Goal: Information Seeking & Learning: Learn about a topic

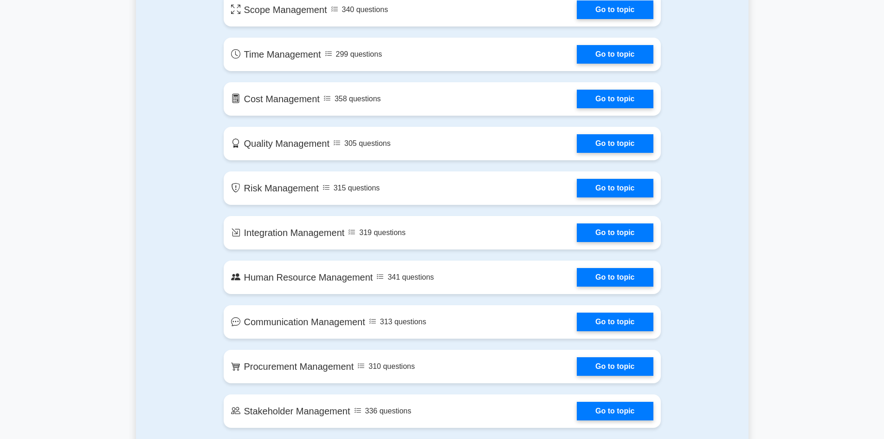
scroll to position [278, 0]
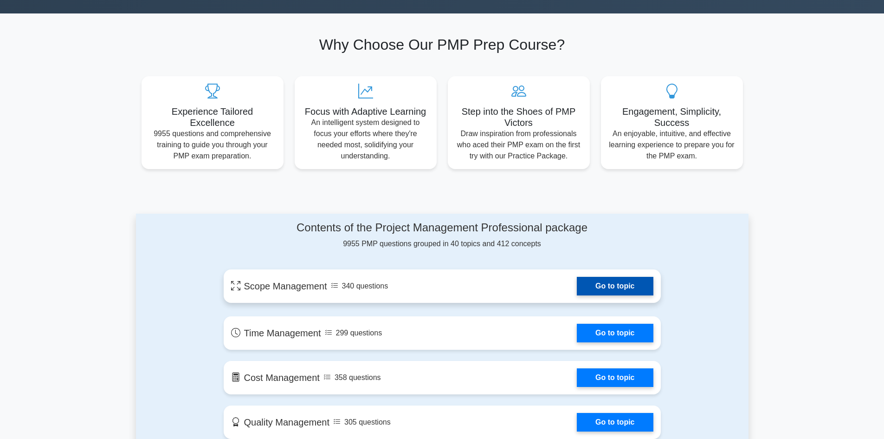
click at [624, 287] on link "Go to topic" at bounding box center [615, 286] width 76 height 19
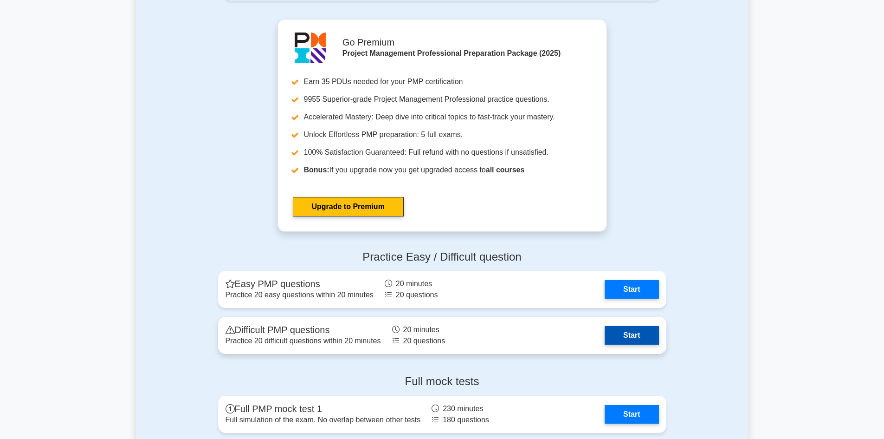
scroll to position [2367, 0]
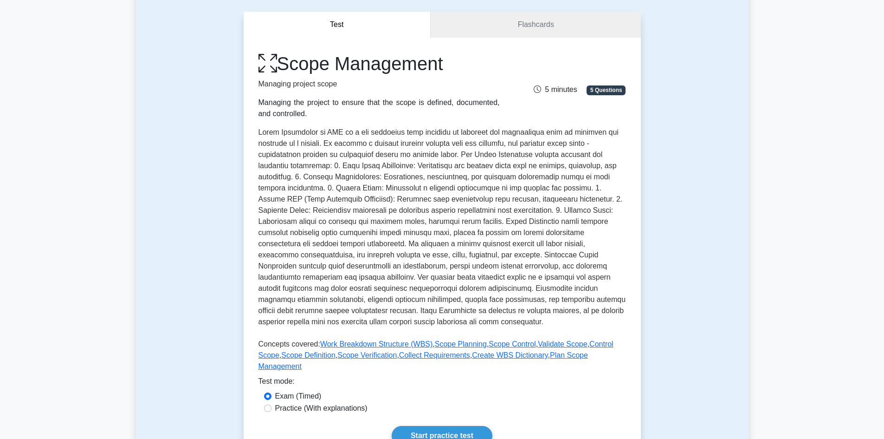
scroll to position [125, 0]
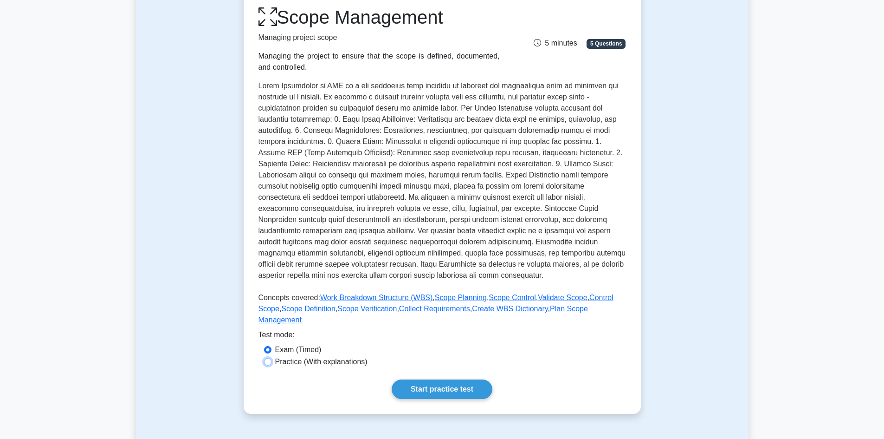
click at [271, 358] on input "Practice (With explanations)" at bounding box center [267, 361] width 7 height 7
radio input "true"
click at [452, 385] on link "Start practice test" at bounding box center [442, 388] width 101 height 19
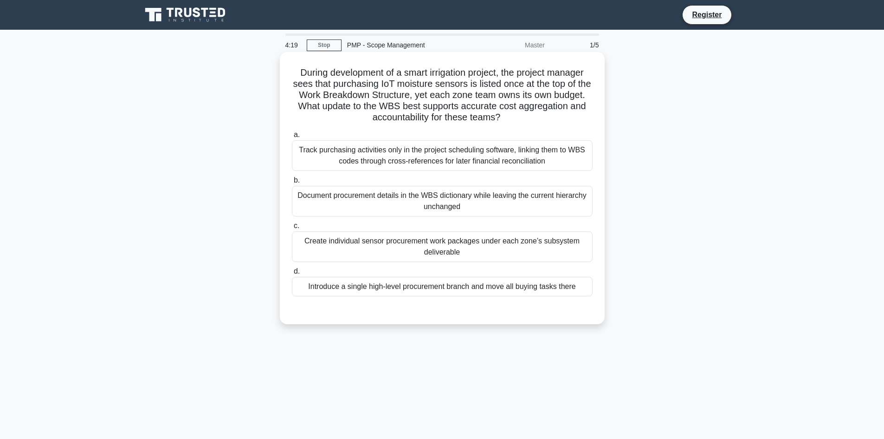
click at [318, 246] on div "Create individual sensor procurement work packages under each zone’s subsystem …" at bounding box center [442, 246] width 301 height 31
click at [292, 229] on input "c. Create individual sensor procurement work packages under each zone’s subsyst…" at bounding box center [292, 226] width 0 height 6
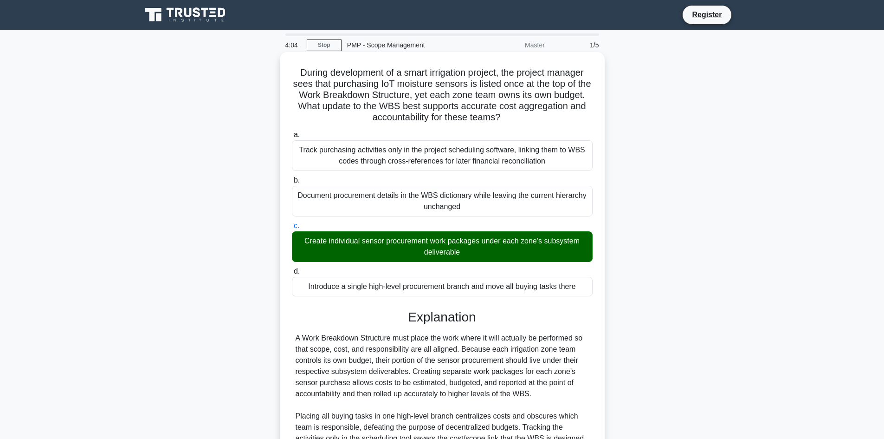
scroll to position [112, 0]
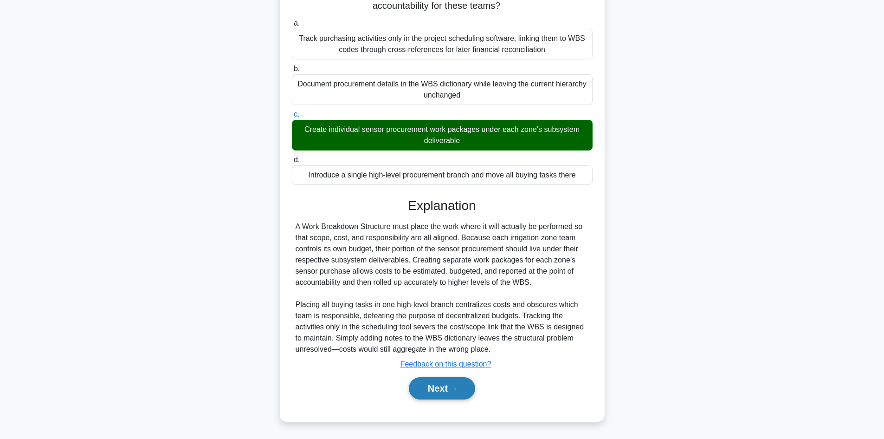
click at [453, 392] on button "Next" at bounding box center [442, 388] width 66 height 22
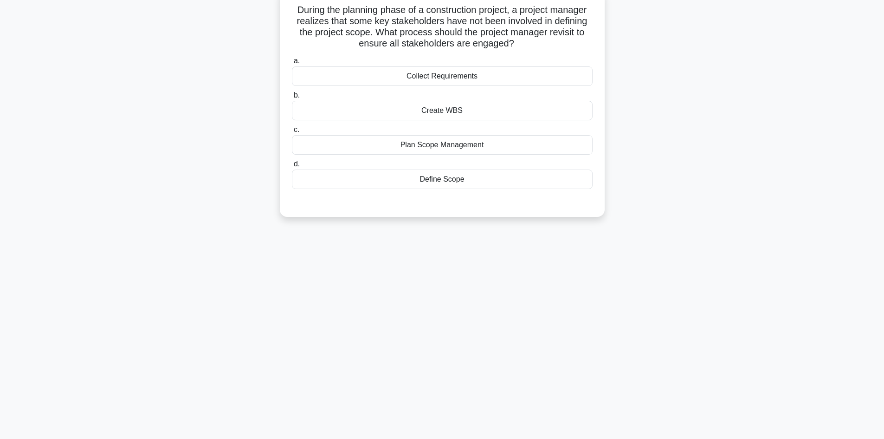
scroll to position [0, 0]
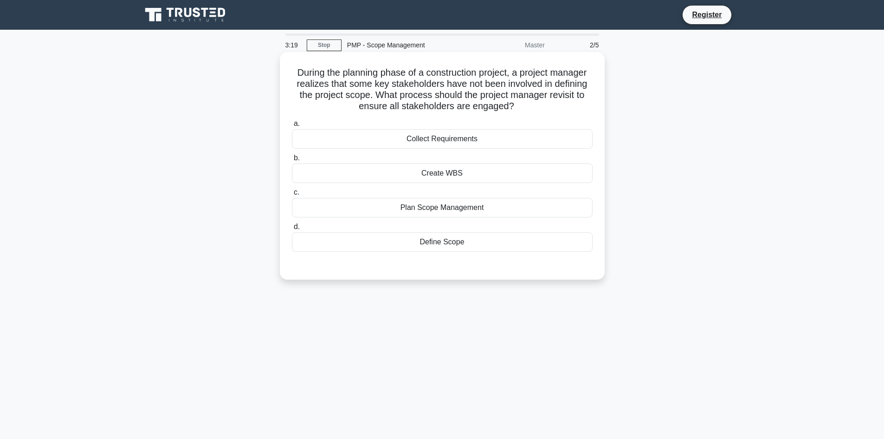
click at [439, 211] on div "Plan Scope Management" at bounding box center [442, 207] width 301 height 19
click at [292, 195] on input "c. Plan Scope Management" at bounding box center [292, 192] width 0 height 6
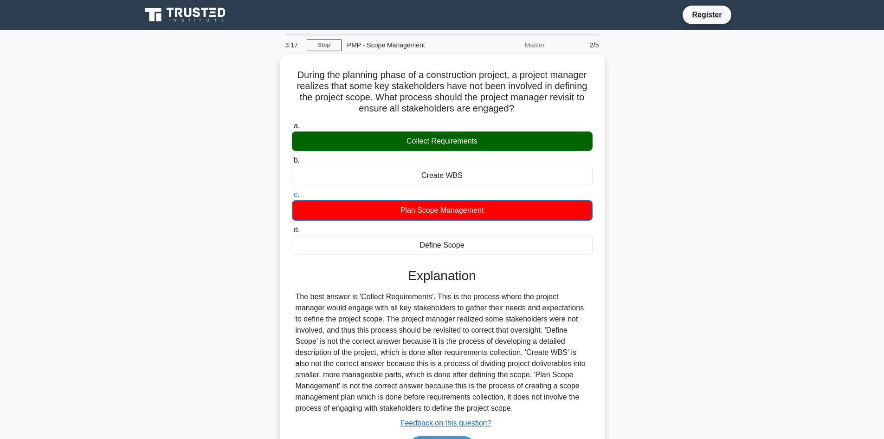
click at [694, 236] on div "During the planning phase of a construction project, a project manager realizes…" at bounding box center [442, 272] width 613 height 437
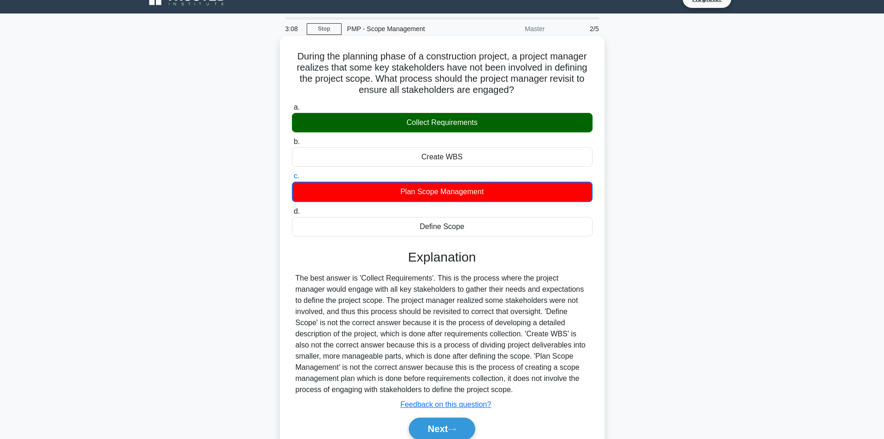
scroll to position [63, 0]
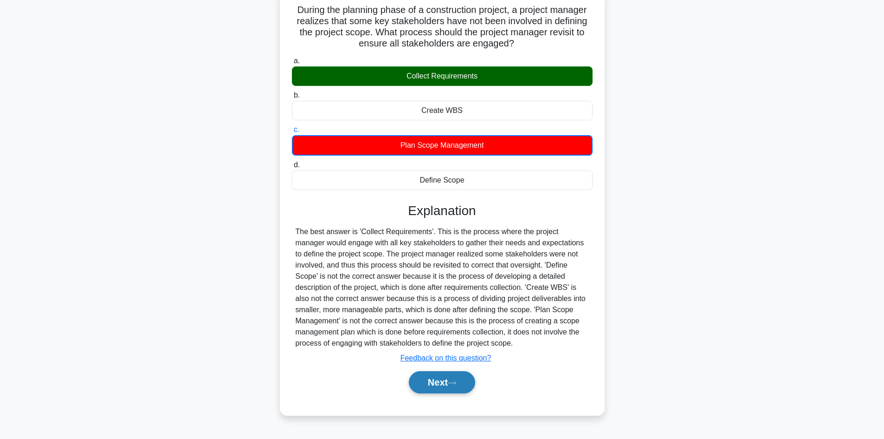
click at [444, 382] on button "Next" at bounding box center [442, 382] width 66 height 22
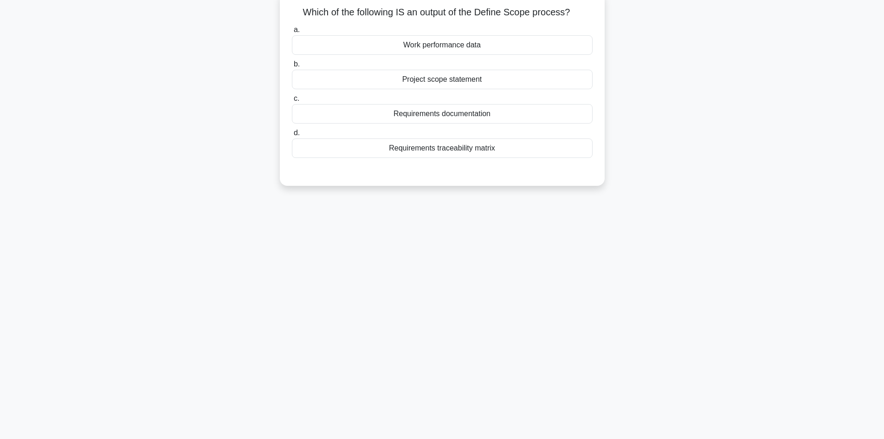
scroll to position [0, 0]
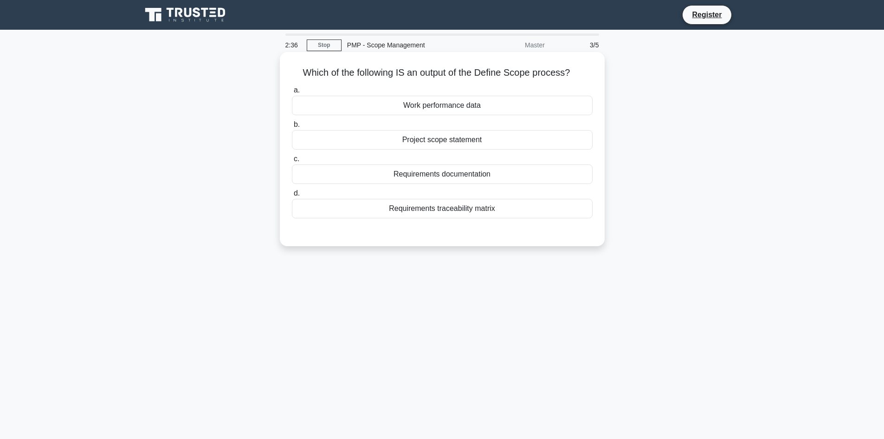
click at [480, 142] on div "Project scope statement" at bounding box center [442, 139] width 301 height 19
click at [292, 128] on input "b. Project scope statement" at bounding box center [292, 125] width 0 height 6
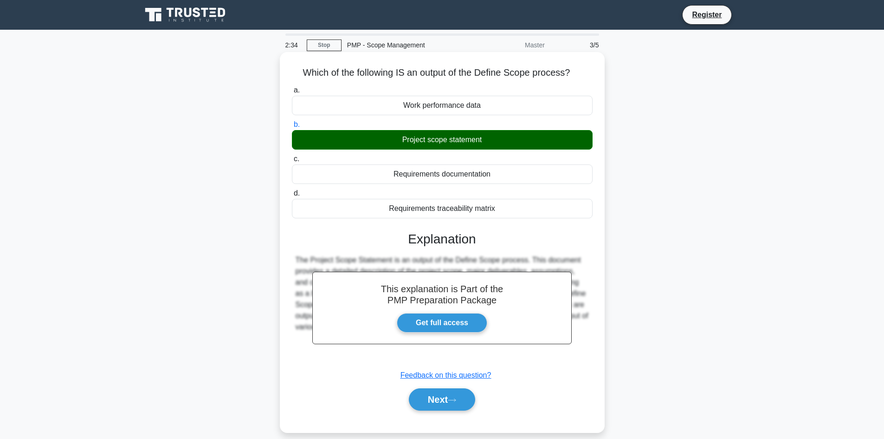
scroll to position [63, 0]
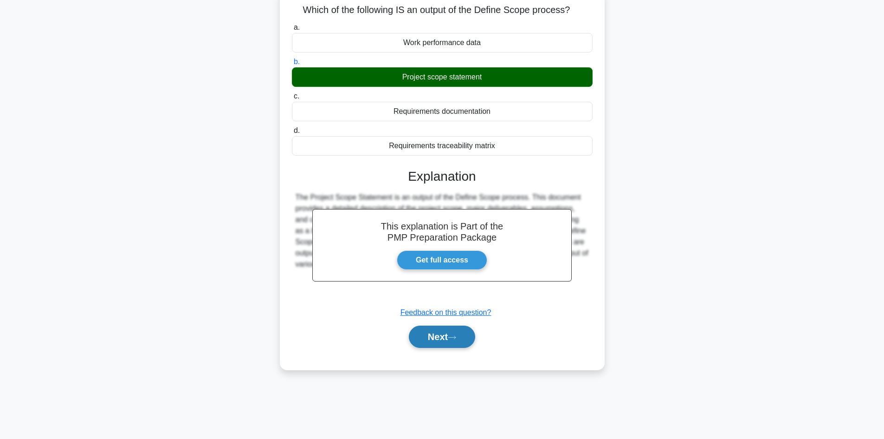
click at [443, 336] on button "Next" at bounding box center [442, 336] width 66 height 22
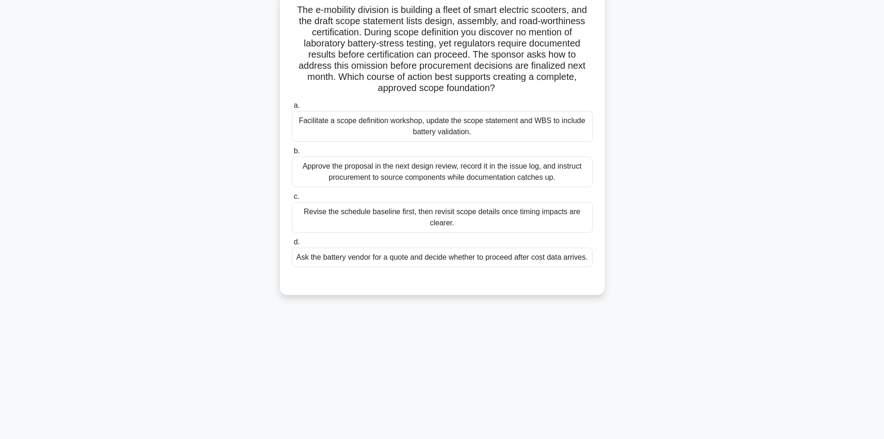
scroll to position [0, 0]
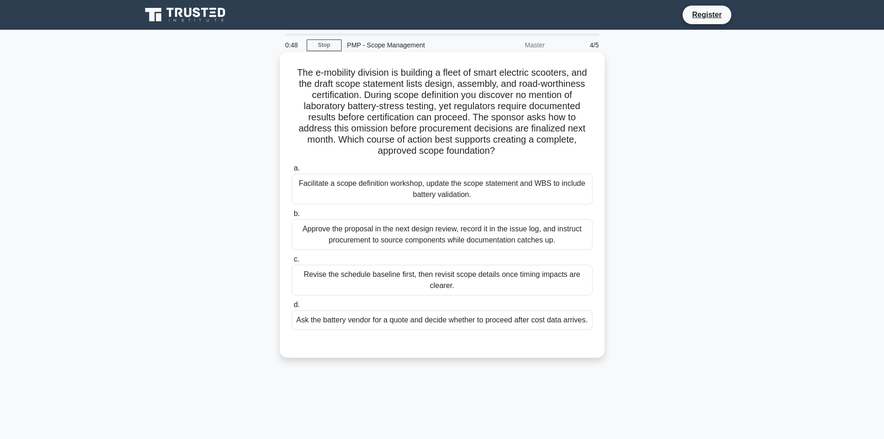
click at [466, 190] on div "Facilitate a scope definition workshop, update the scope statement and WBS to i…" at bounding box center [442, 189] width 301 height 31
click at [292, 171] on input "a. Facilitate a scope definition workshop, update the scope statement and WBS t…" at bounding box center [292, 168] width 0 height 6
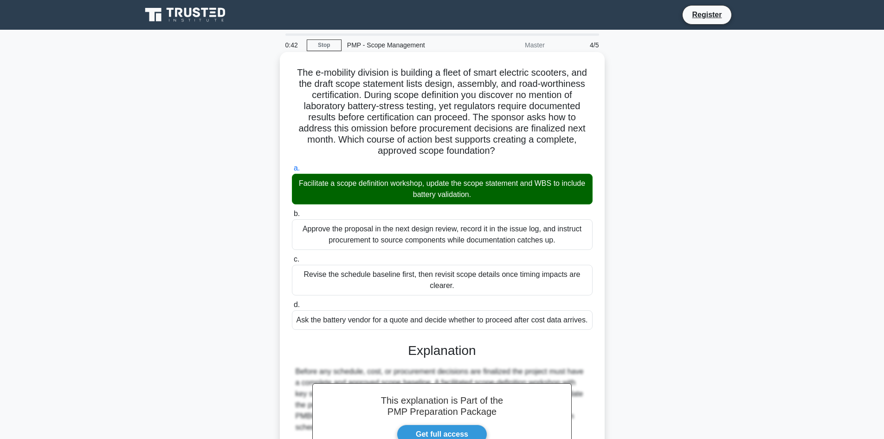
scroll to position [135, 0]
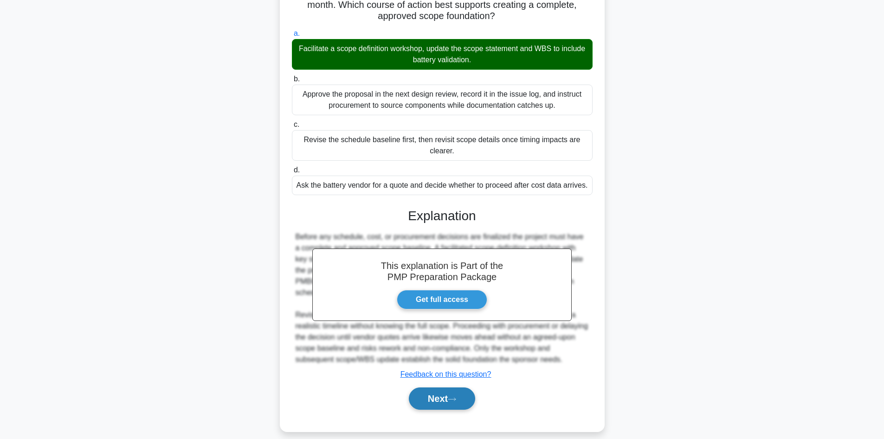
click at [442, 388] on button "Next" at bounding box center [442, 398] width 66 height 22
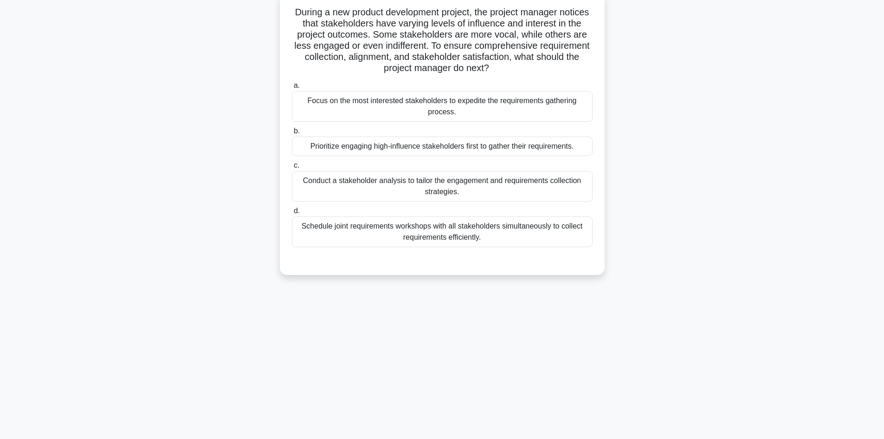
scroll to position [0, 0]
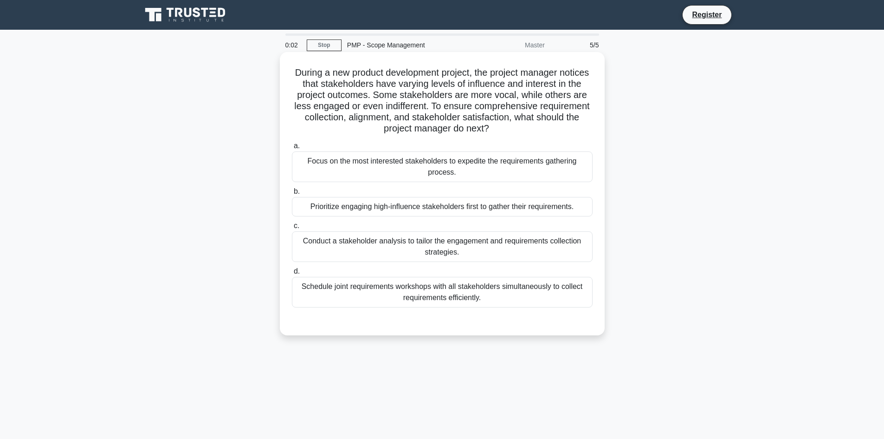
click at [467, 239] on div "Conduct a stakeholder analysis to tailor the engagement and requirements collec…" at bounding box center [442, 246] width 301 height 31
click at [292, 229] on input "c. Conduct a stakeholder analysis to tailor the engagement and requirements col…" at bounding box center [292, 226] width 0 height 6
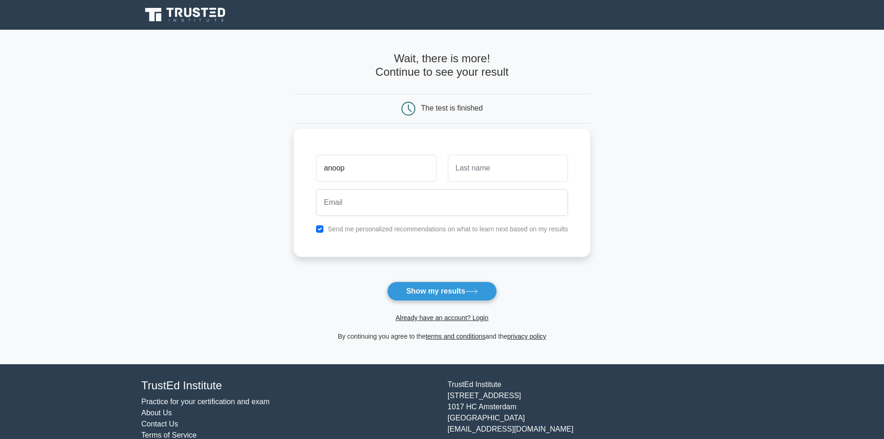
type input "anoop"
click at [504, 168] on input "text" at bounding box center [508, 168] width 120 height 27
type input "[PERSON_NAME]"
click at [374, 183] on div "anoop" at bounding box center [375, 168] width 131 height 34
click at [366, 195] on input "email" at bounding box center [442, 202] width 252 height 27
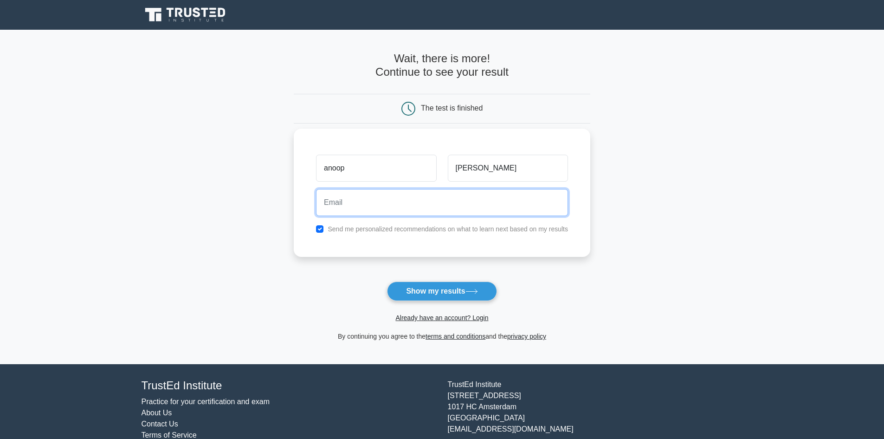
type input "[EMAIL_ADDRESS][DOMAIN_NAME]"
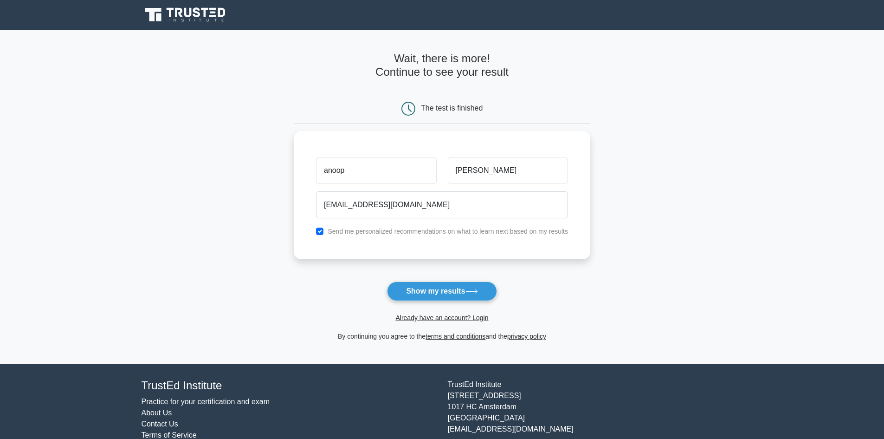
click at [452, 295] on button "Show my results" at bounding box center [442, 290] width 110 height 19
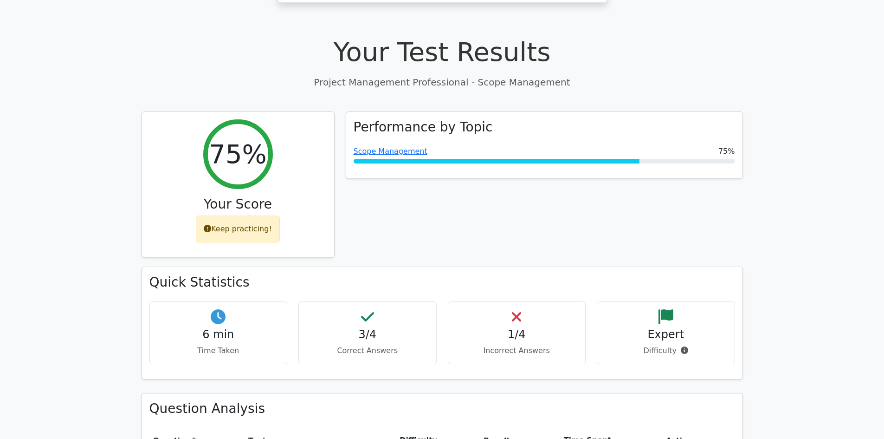
scroll to position [371, 0]
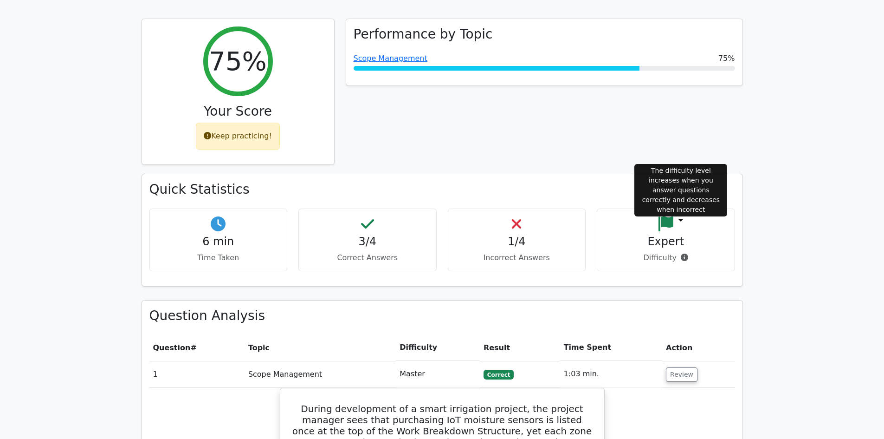
click at [683, 253] on icon at bounding box center [684, 256] width 7 height 7
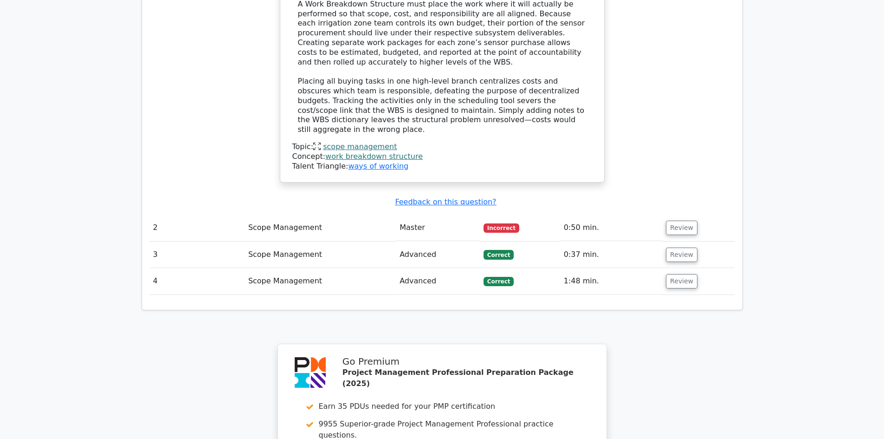
scroll to position [1275, 0]
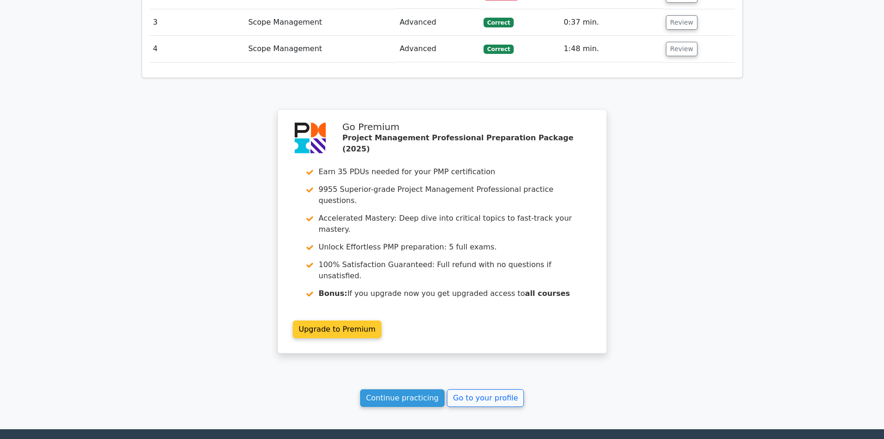
click at [341, 320] on link "Upgrade to Premium" at bounding box center [337, 329] width 89 height 18
